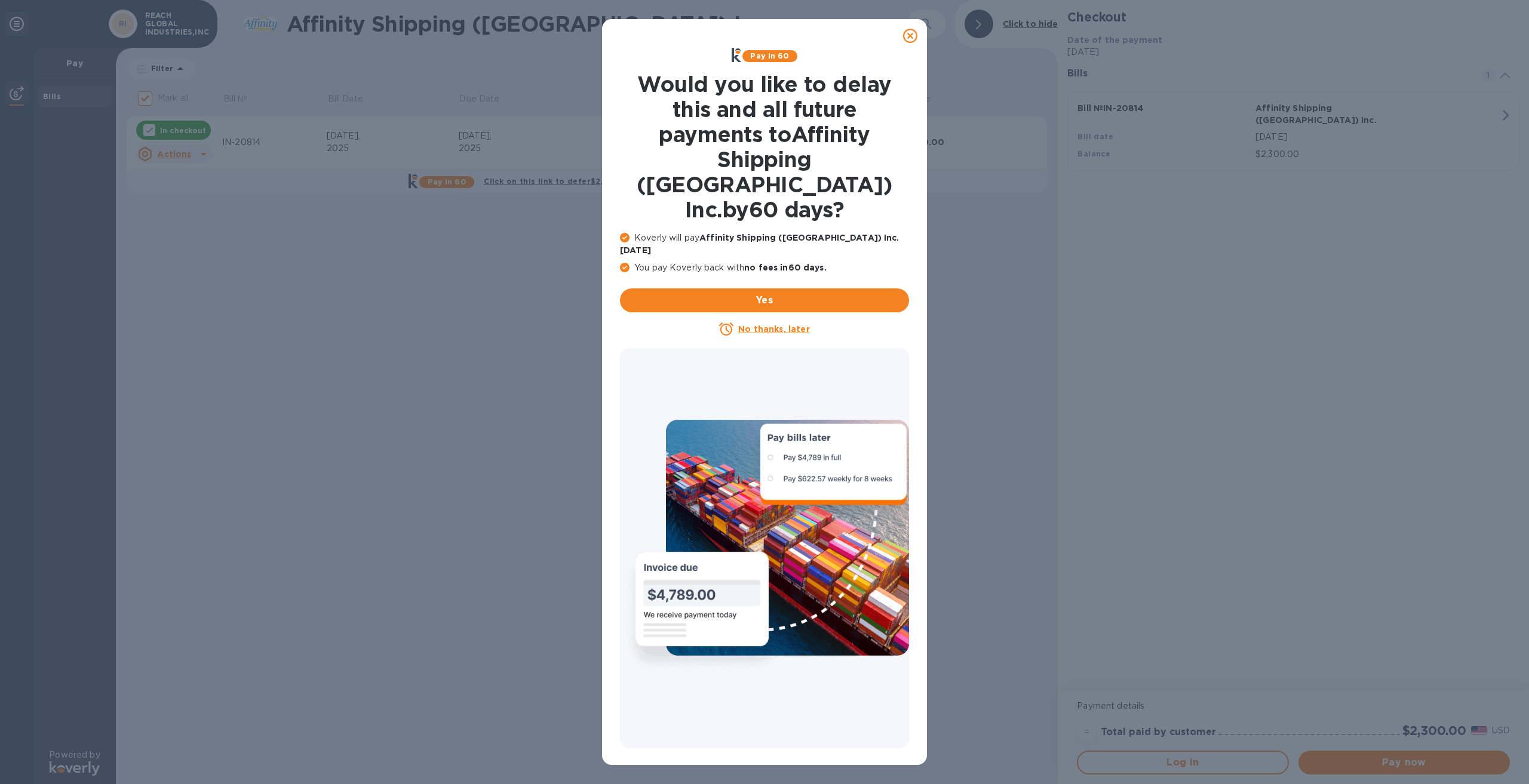
click at [766, 324] on u "No thanks, later" at bounding box center [773, 329] width 71 height 10
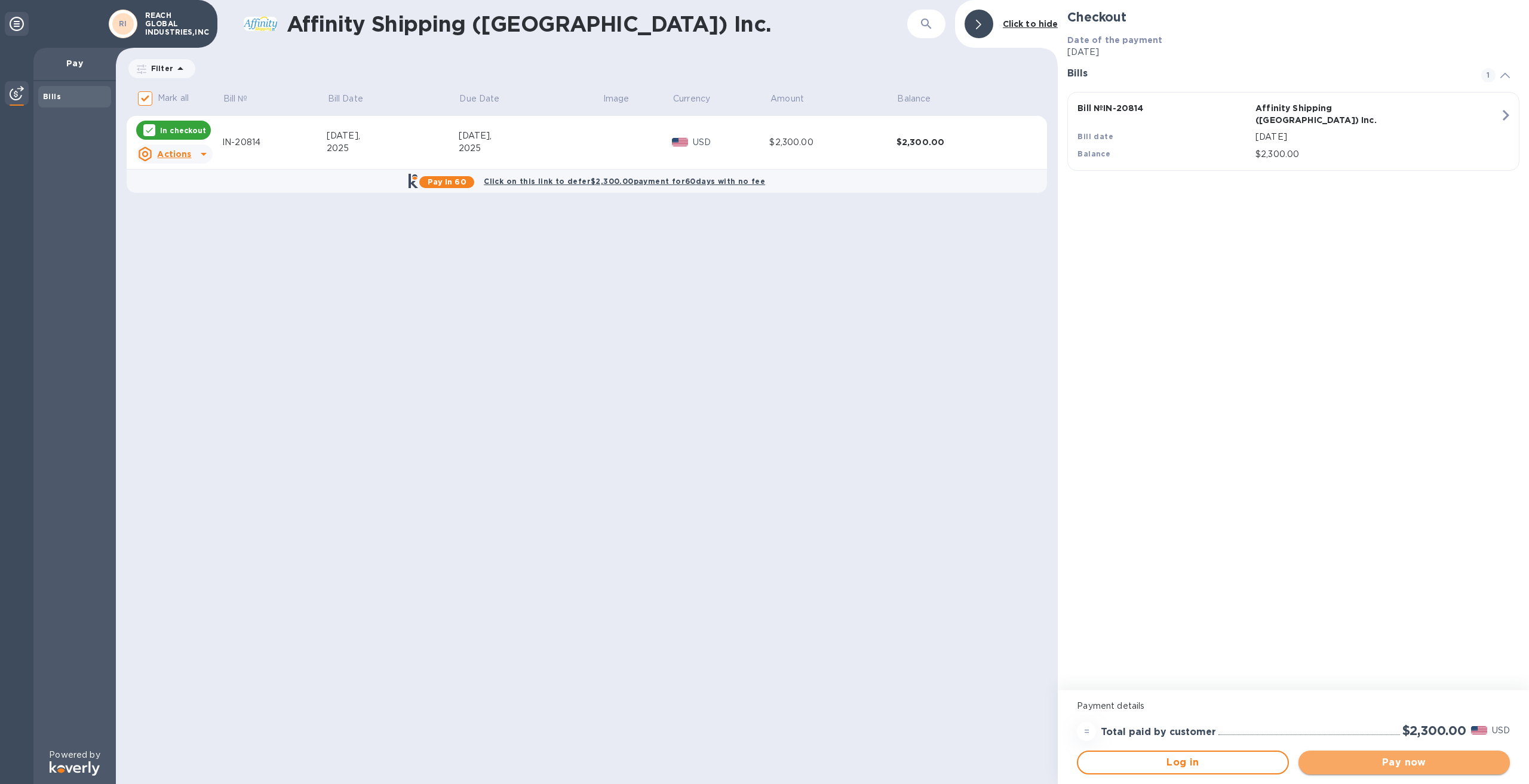
click at [1410, 766] on span "Pay now" at bounding box center [1404, 762] width 192 height 14
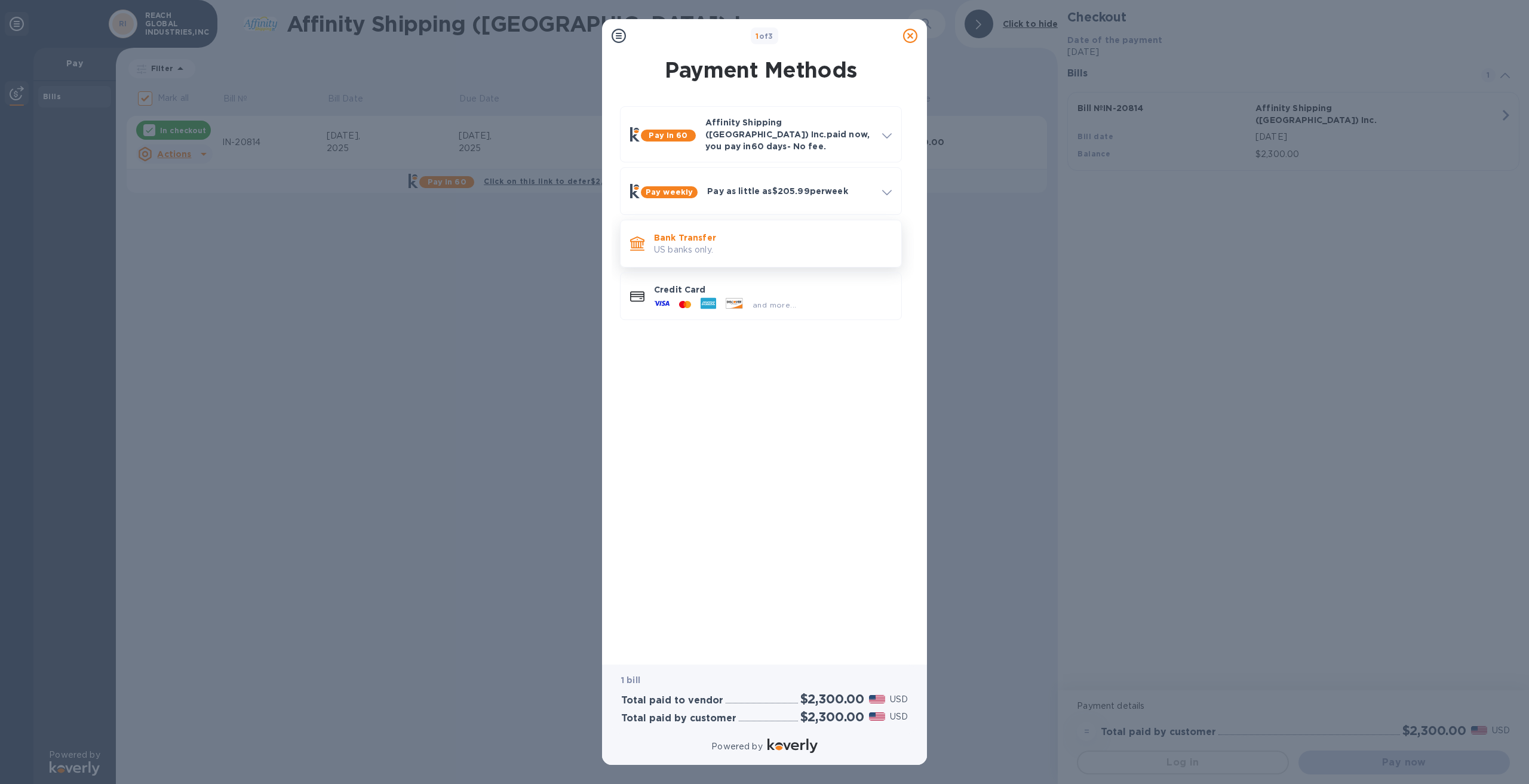
click at [739, 244] on p "US banks only." at bounding box center [772, 250] width 238 height 13
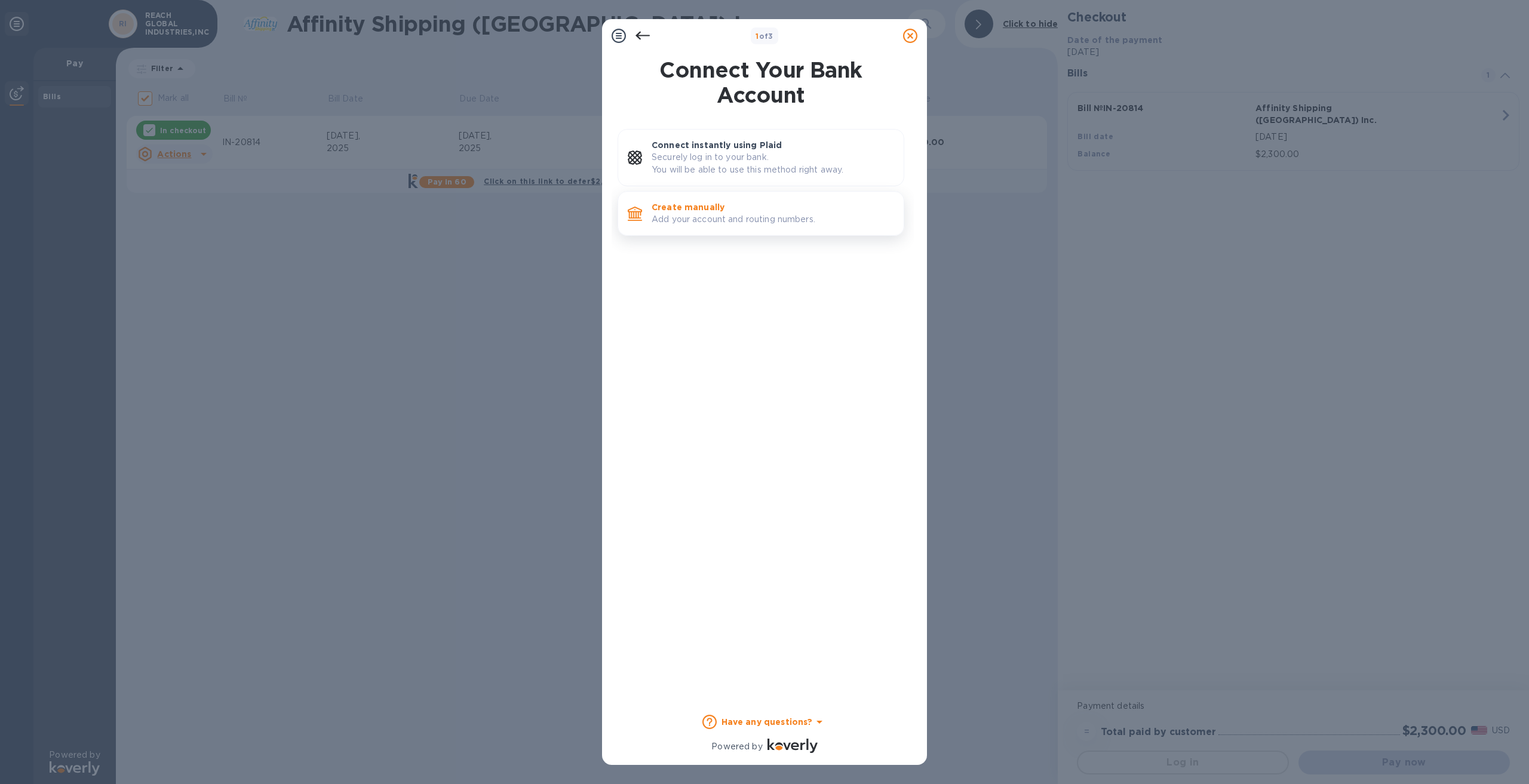
click at [739, 218] on p "Add your account and routing numbers." at bounding box center [772, 219] width 242 height 13
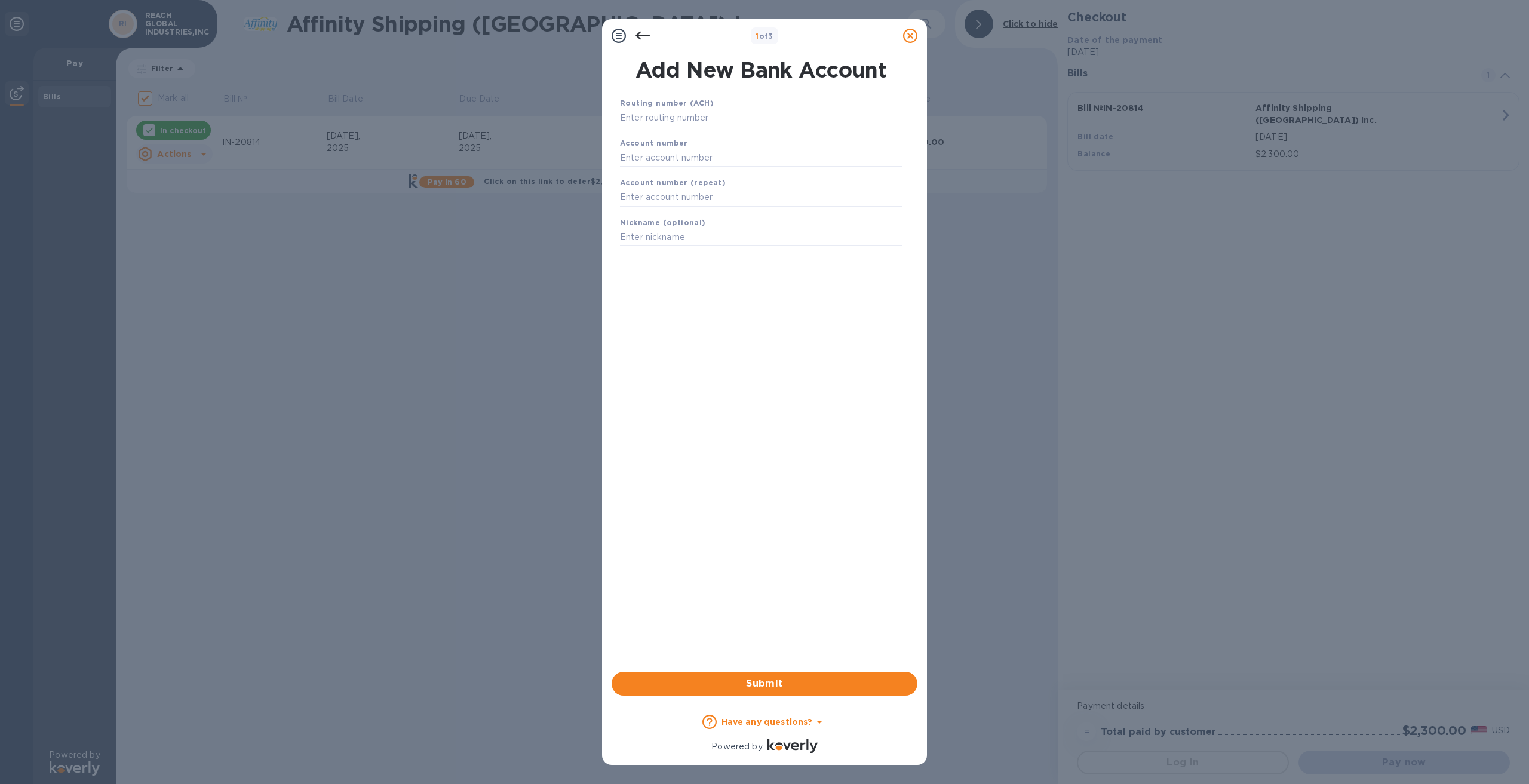
click at [725, 117] on input "text" at bounding box center [761, 119] width 282 height 18
type input "122016066"
click at [691, 170] on input "text" at bounding box center [761, 173] width 282 height 18
type input "750251161"
click at [673, 213] on input "text" at bounding box center [761, 212] width 282 height 18
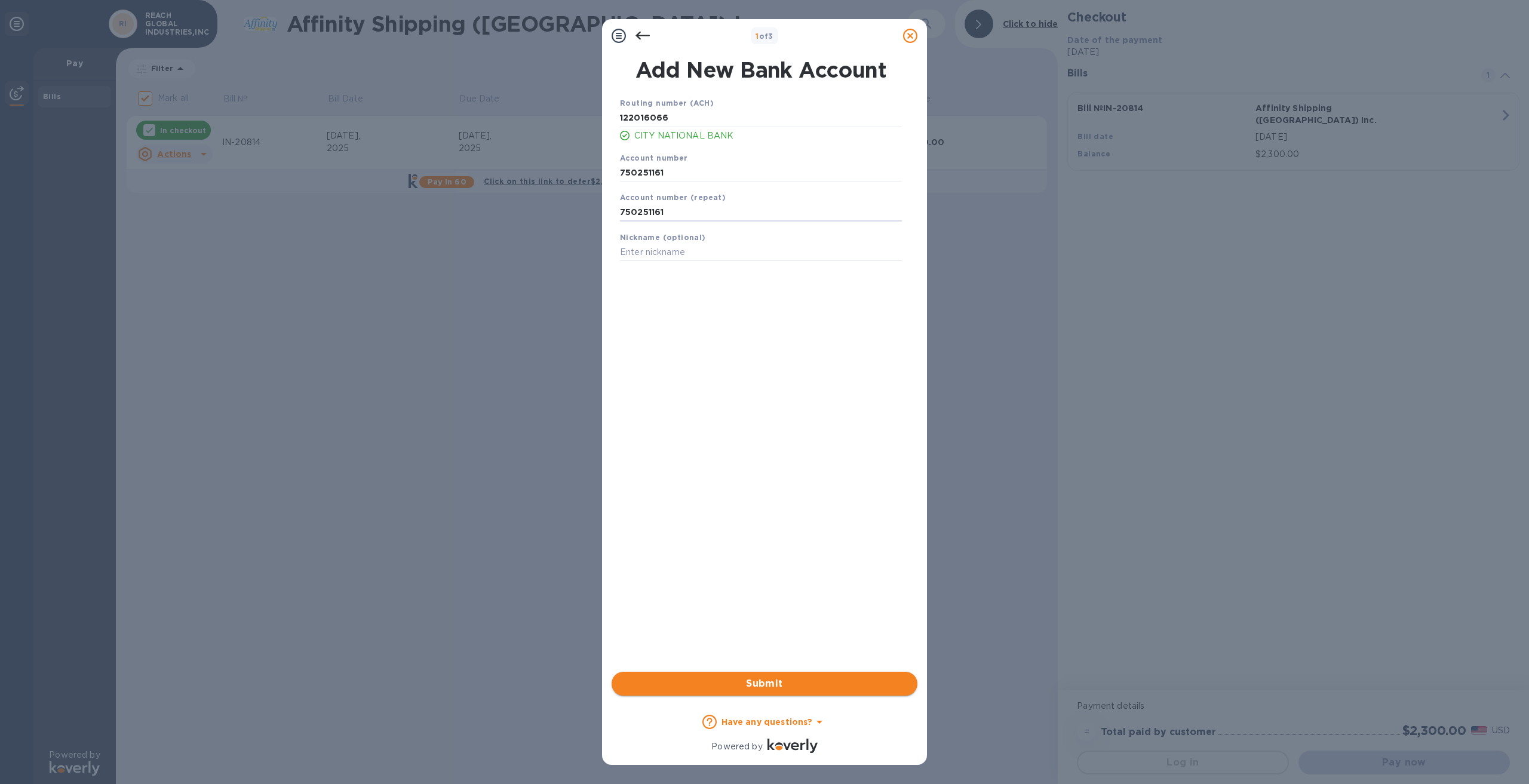
type input "750251161"
click at [764, 685] on span "Submit" at bounding box center [765, 683] width 287 height 14
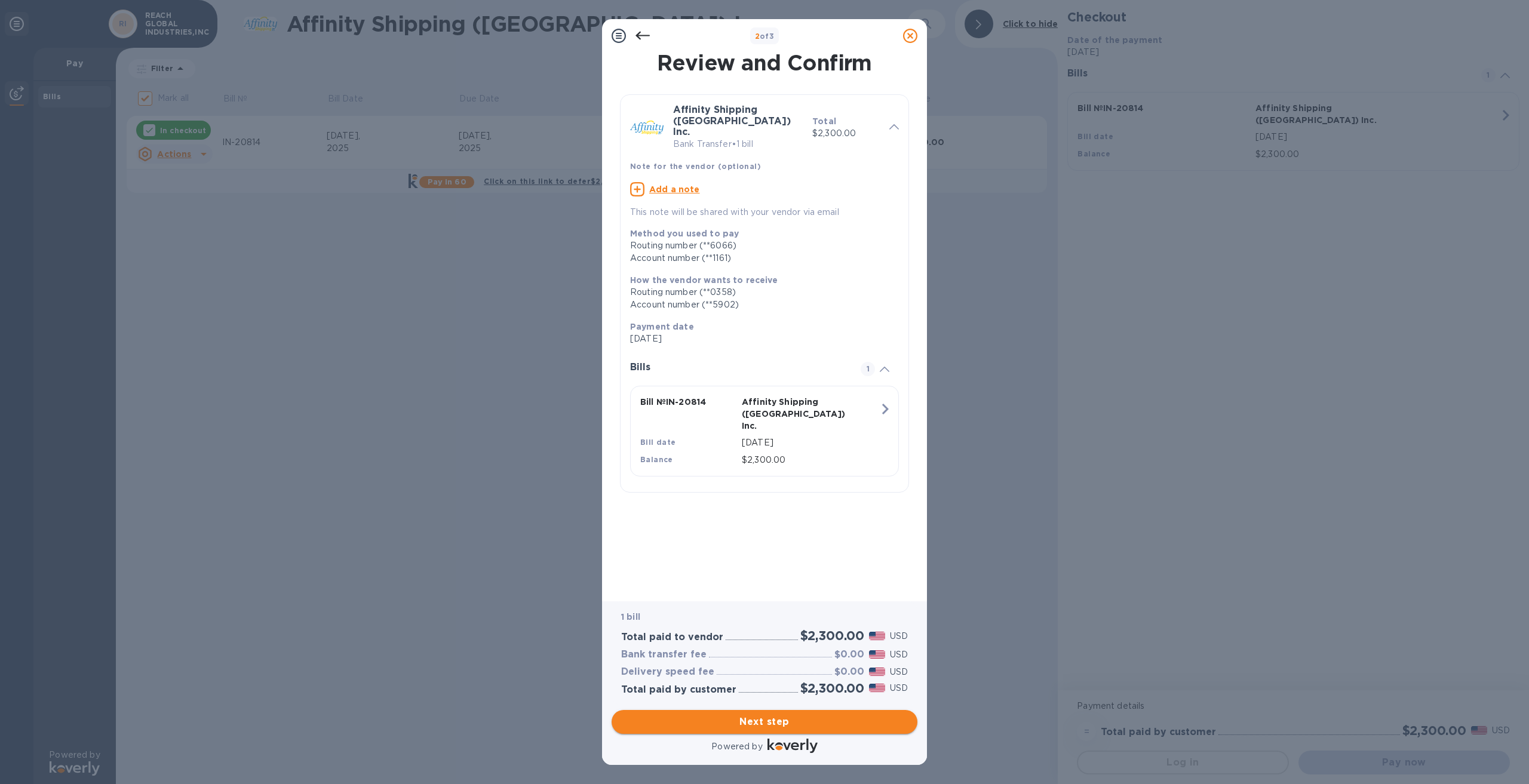
click at [781, 720] on span "Next step" at bounding box center [765, 721] width 287 height 14
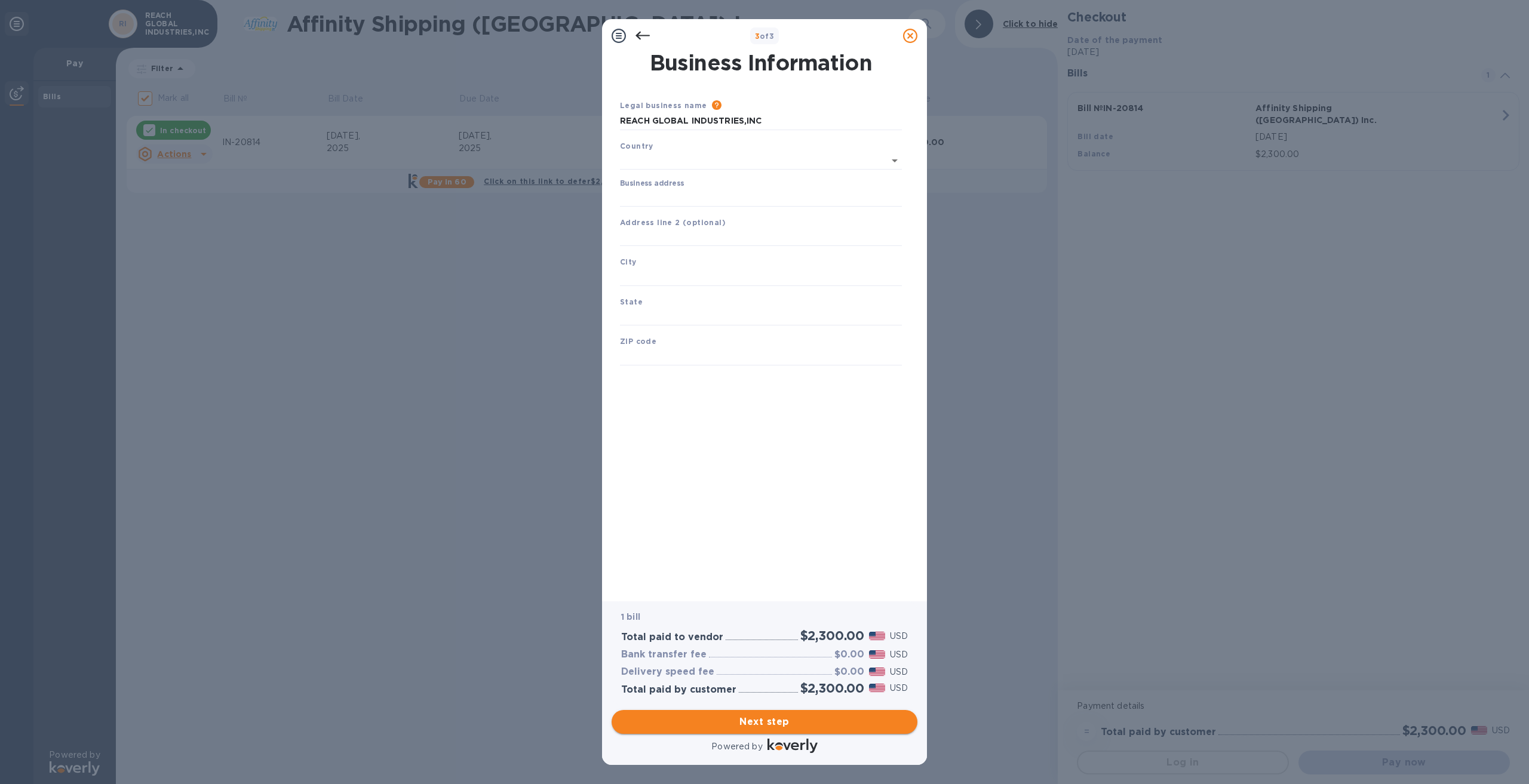
type input "[GEOGRAPHIC_DATA]"
click at [667, 197] on input "Business address" at bounding box center [761, 195] width 282 height 18
type input "8 Corporate Park"
click at [699, 237] on input "text" at bounding box center [761, 236] width 282 height 18
type input "Suite 300"
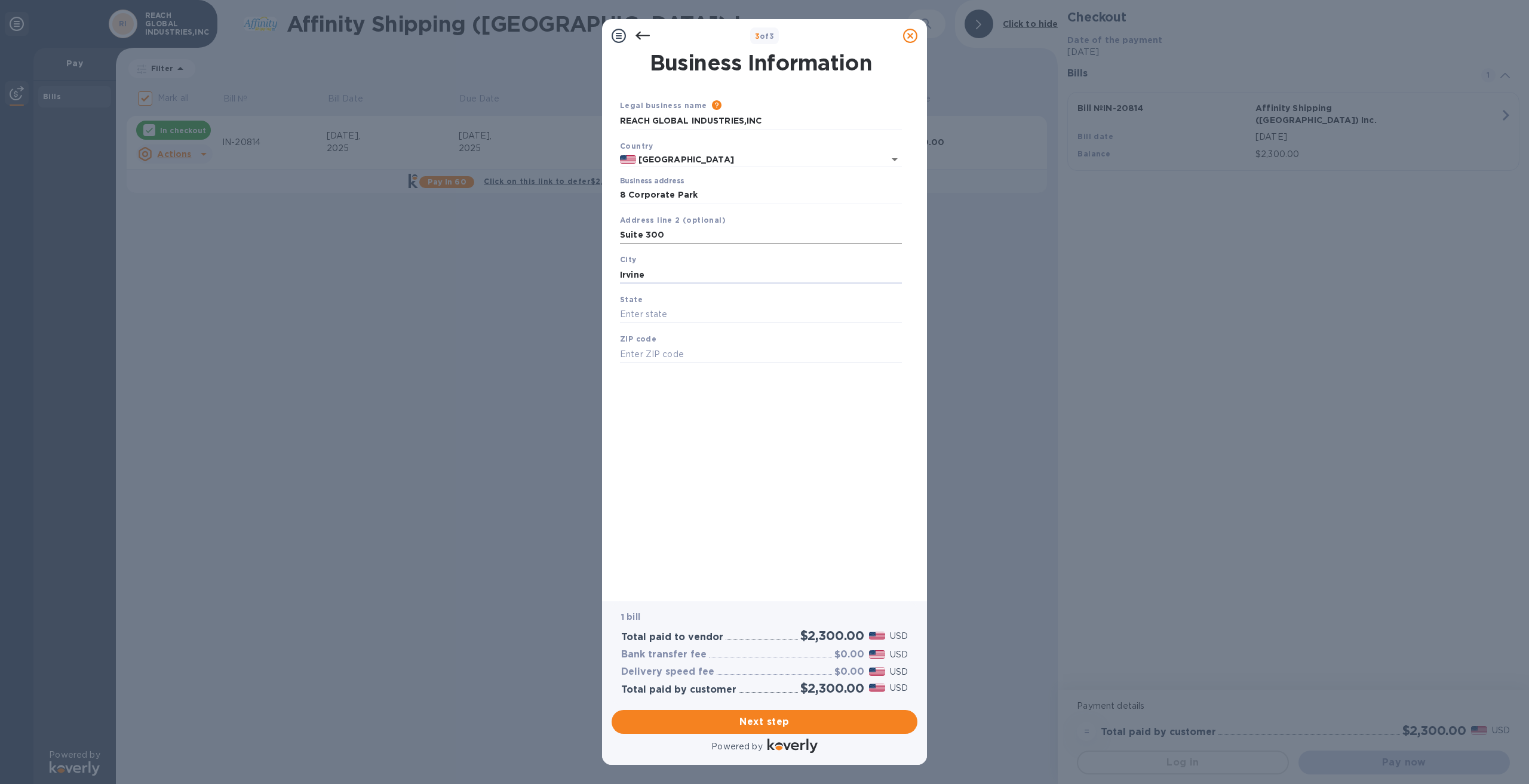
type input "Irvine"
type input "CA"
type input "92606"
click at [759, 720] on span "Next step" at bounding box center [765, 721] width 287 height 14
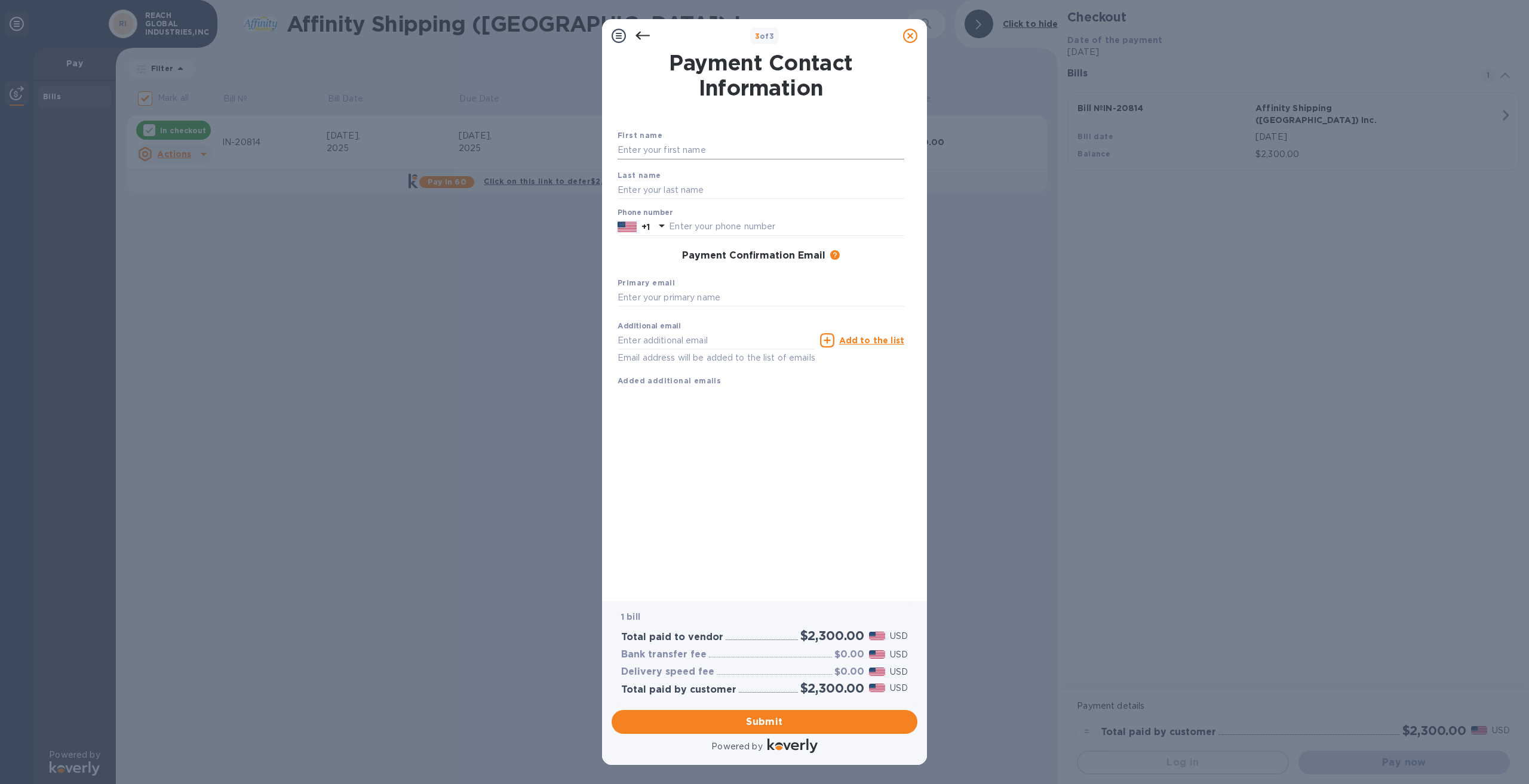
click at [718, 149] on input "text" at bounding box center [761, 151] width 287 height 18
type input "[PERSON_NAME]"
type input "9496781095"
click at [685, 297] on input "text" at bounding box center [761, 298] width 287 height 18
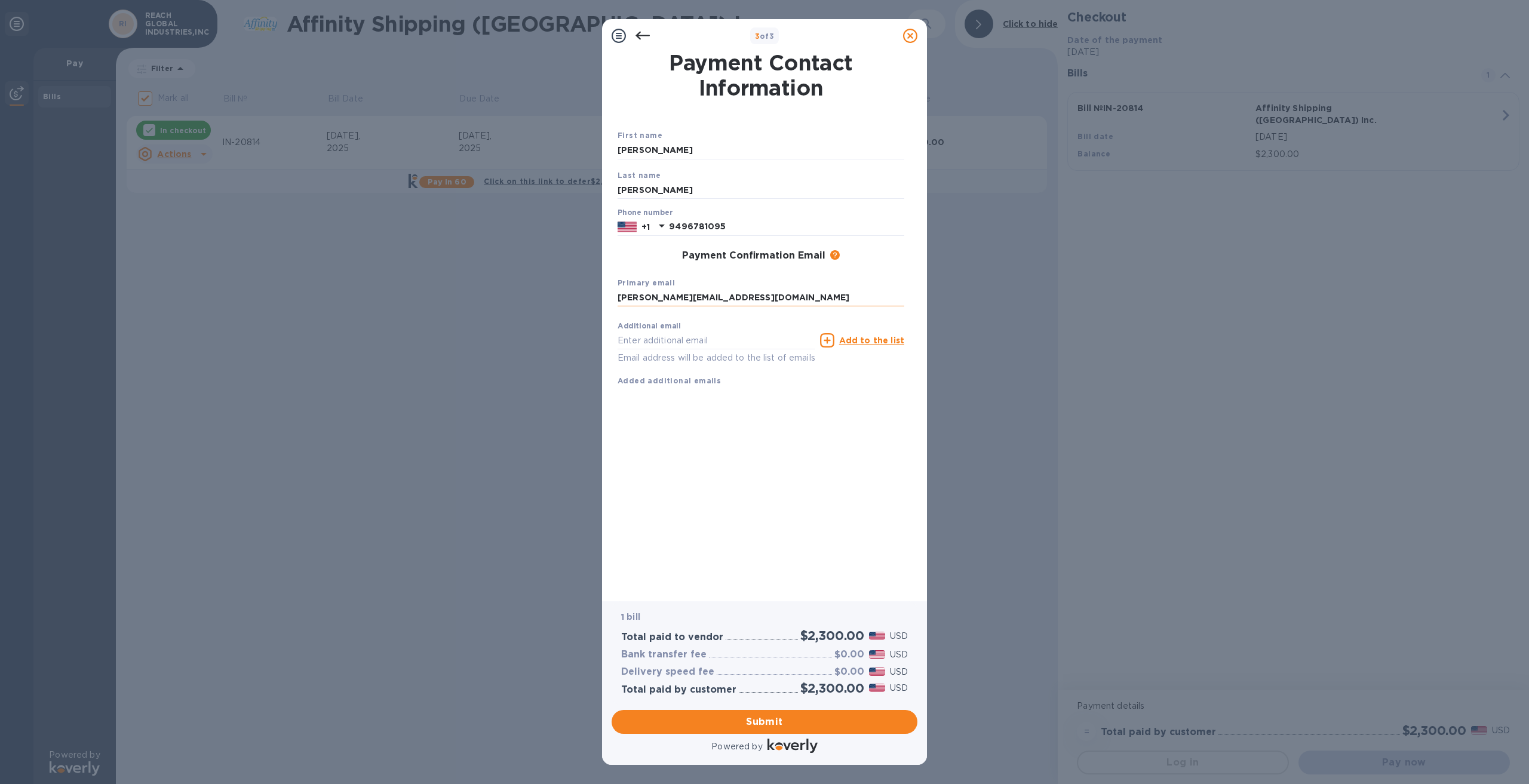
type input "[PERSON_NAME][EMAIL_ADDRESS][DOMAIN_NAME]"
click at [871, 341] on u "Add to the list" at bounding box center [871, 340] width 65 height 10
click at [832, 400] on icon at bounding box center [836, 401] width 10 height 10
click at [776, 720] on span "Submit" at bounding box center [765, 721] width 287 height 14
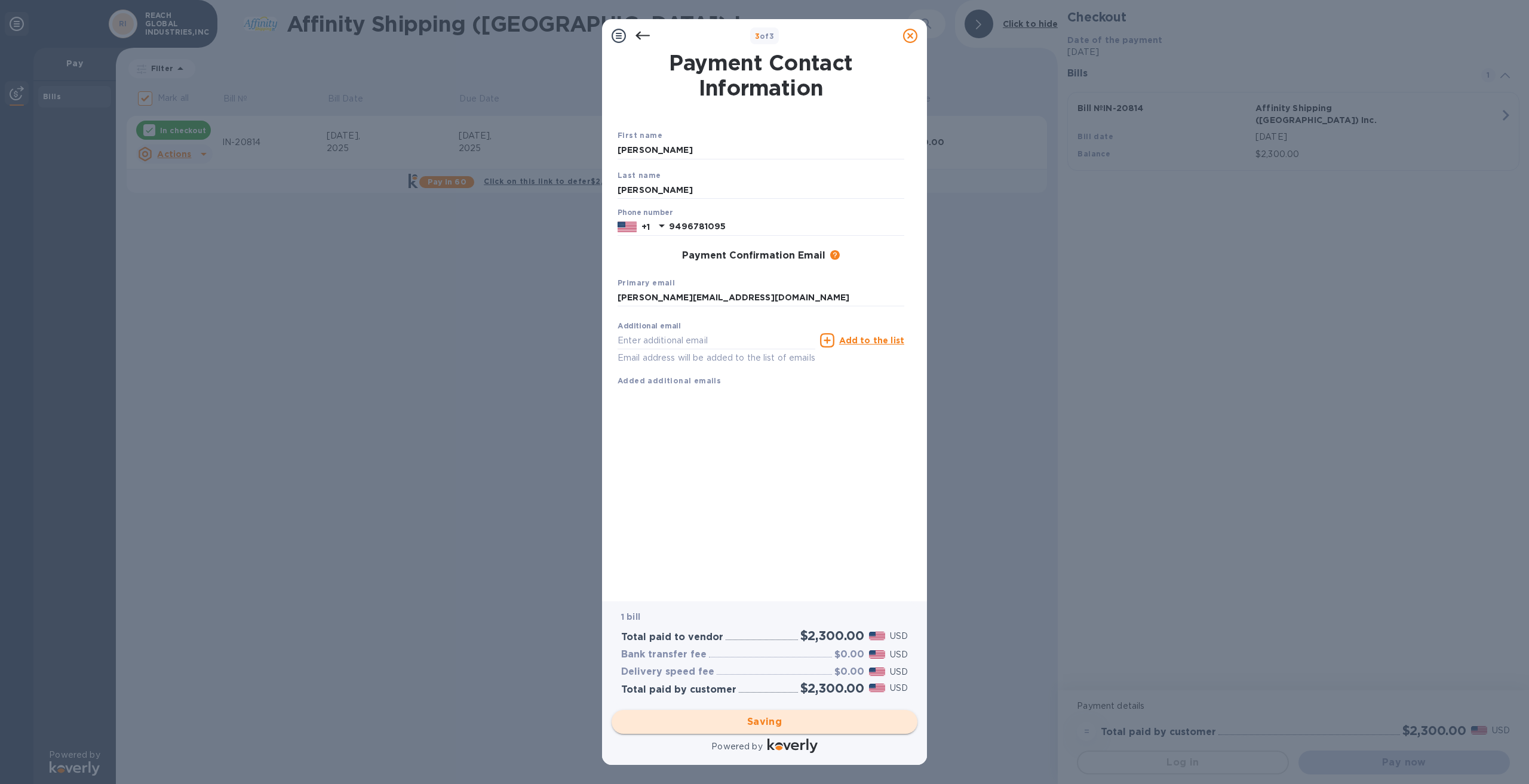
checkbox input "false"
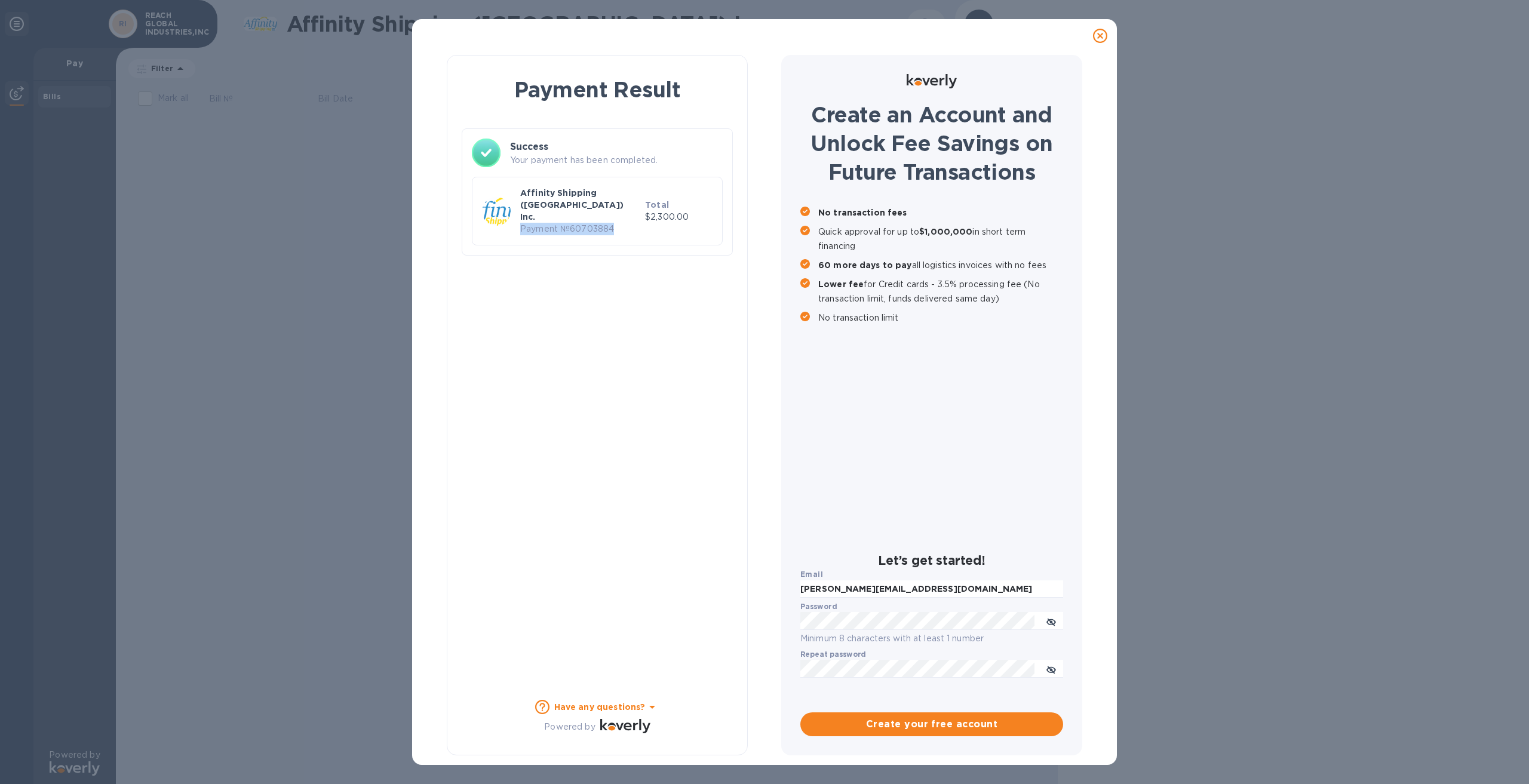
drag, startPoint x: 616, startPoint y: 206, endPoint x: 521, endPoint y: 208, distance: 95.0
click at [521, 223] on p "Payment № 60703884" at bounding box center [580, 229] width 120 height 13
copy p "Payment № 60703884"
